Goal: Book appointment/travel/reservation

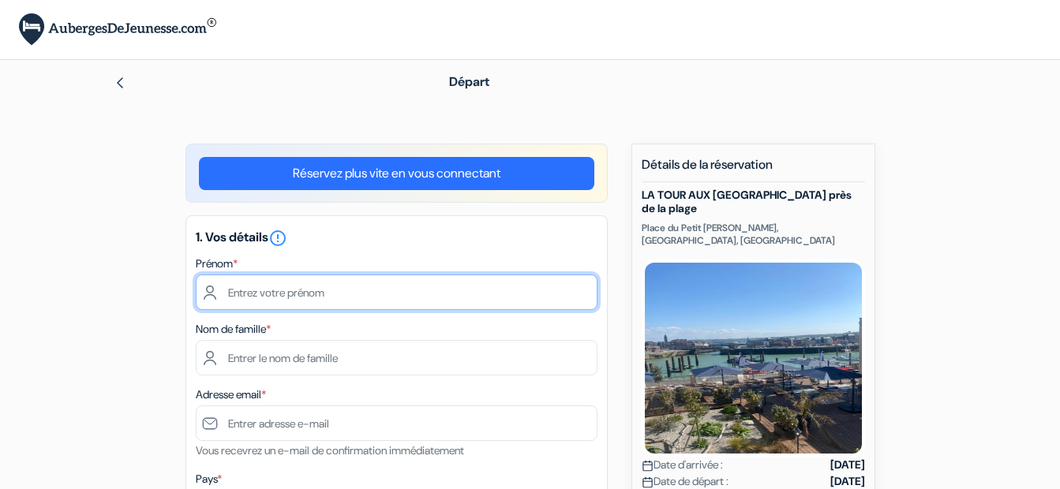
click at [341, 293] on input "text" at bounding box center [397, 293] width 402 height 36
type input "[PERSON_NAME]"
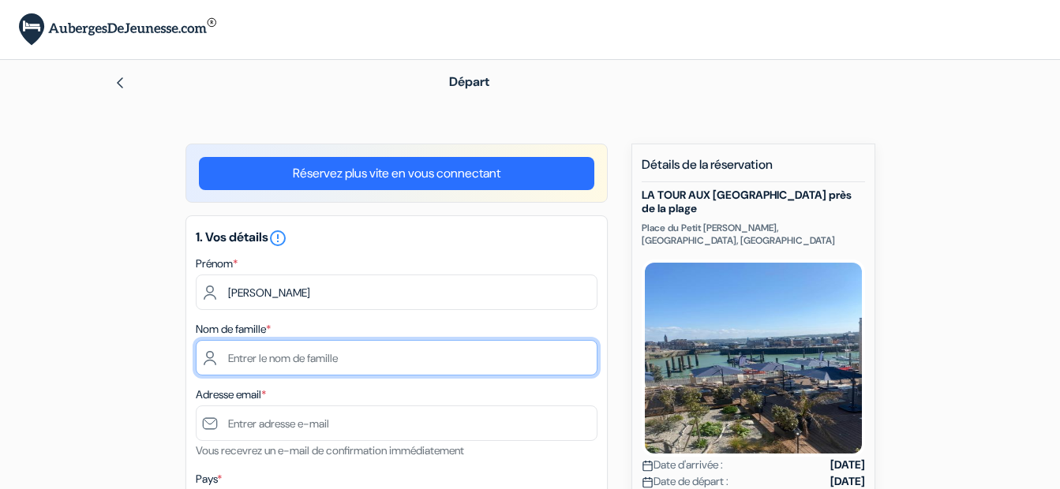
type input "[PERSON_NAME]"
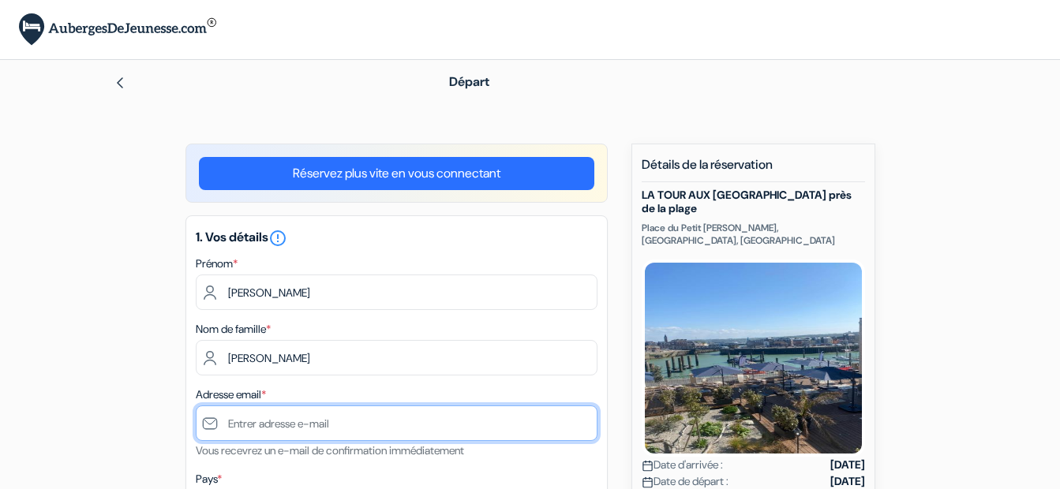
type input "[EMAIL_ADDRESS][DOMAIN_NAME]"
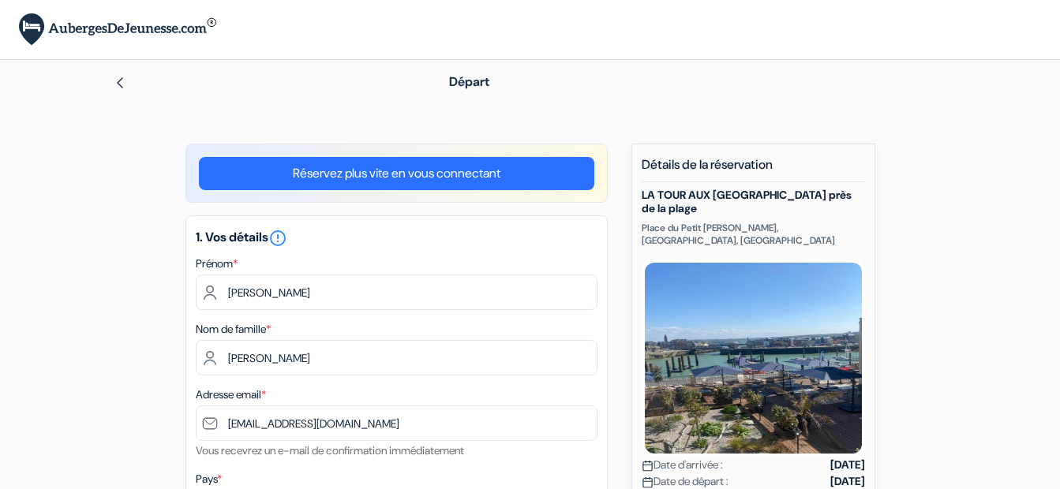
type input "07930617691"
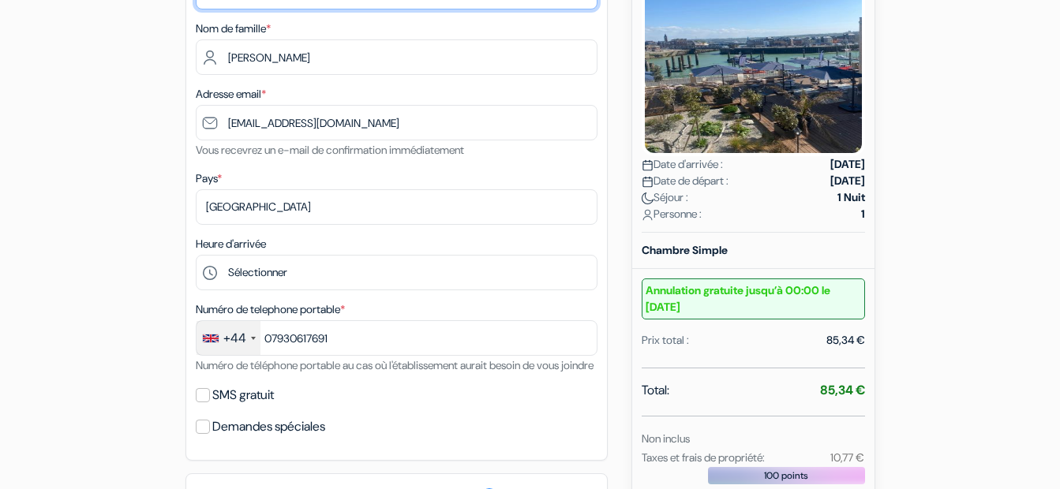
scroll to position [305, 0]
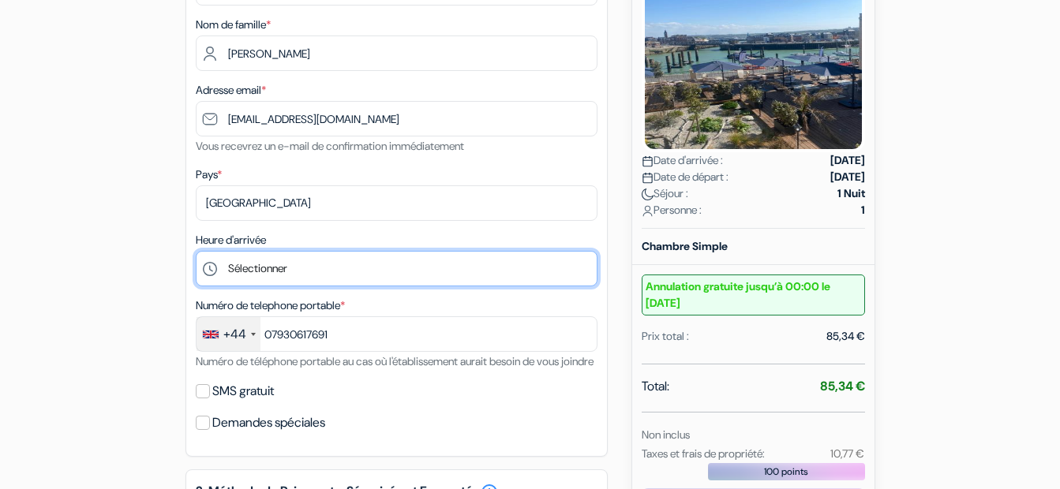
click at [261, 270] on select "Sélectionner 16:00 17:00 18:00 19:00 20:00 21:00 22:00 23:00 0:00" at bounding box center [397, 269] width 402 height 36
select select "23"
click at [196, 251] on select "Sélectionner 16:00 17:00 18:00 19:00 20:00 21:00 22:00 23:00 0:00" at bounding box center [397, 269] width 402 height 36
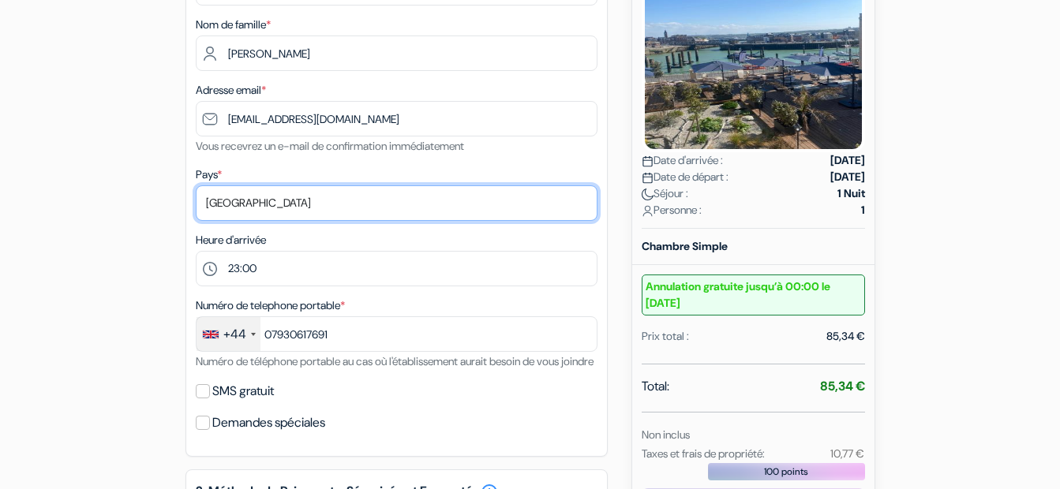
click at [242, 217] on select "Selectionner le pays Abkhazie [GEOGRAPHIC_DATA] [GEOGRAPHIC_DATA] [GEOGRAPHIC_D…" at bounding box center [397, 203] width 402 height 36
click at [244, 206] on select "Selectionner le pays Abkhazie [GEOGRAPHIC_DATA] [GEOGRAPHIC_DATA] [GEOGRAPHIC_D…" at bounding box center [397, 203] width 402 height 36
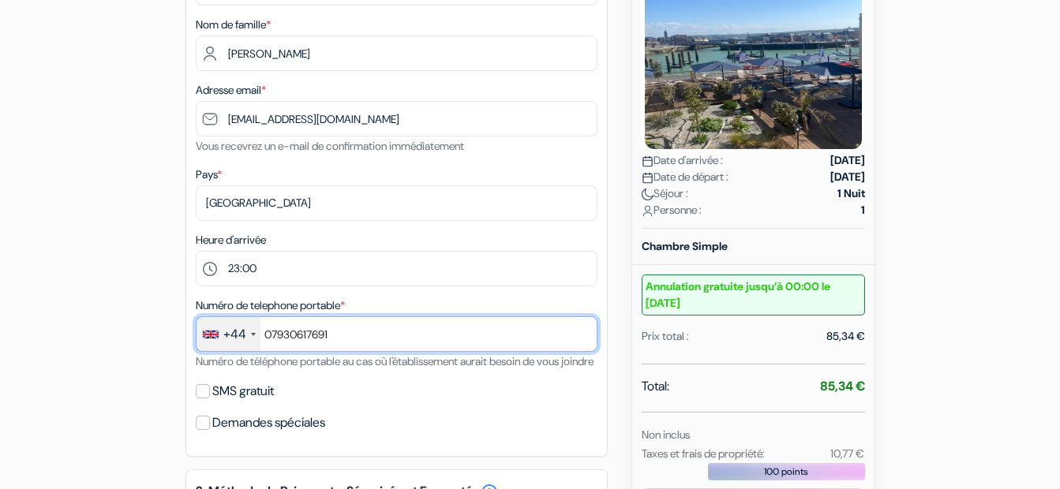
click at [339, 332] on input "07930617691" at bounding box center [397, 334] width 402 height 36
type input "07890669528"
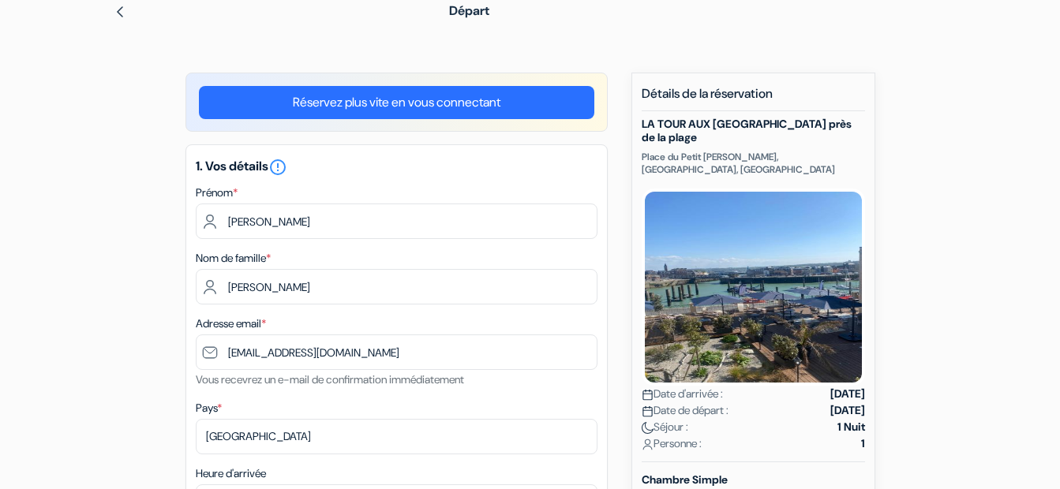
scroll to position [69, 0]
